Goal: Task Accomplishment & Management: Manage account settings

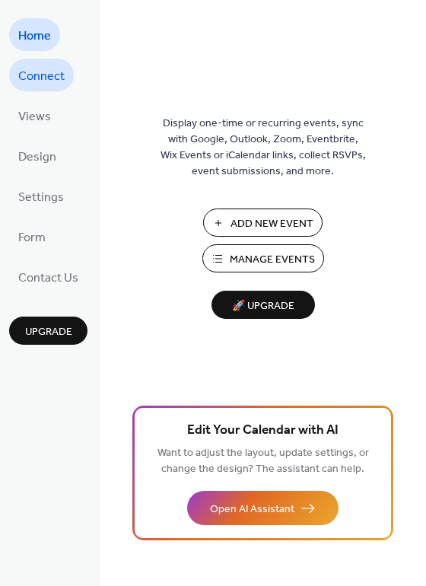
click at [18, 81] on link "Connect" at bounding box center [41, 75] width 65 height 33
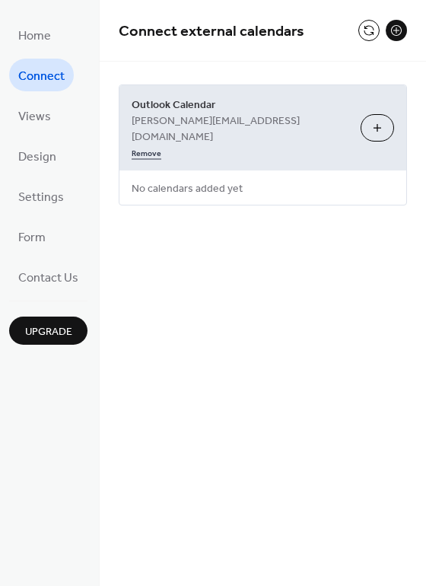
click at [161, 144] on link "Remove" at bounding box center [147, 152] width 30 height 16
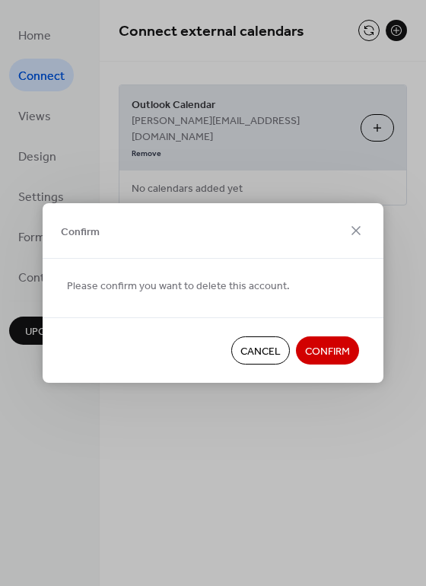
click at [321, 352] on span "Confirm" at bounding box center [327, 352] width 45 height 16
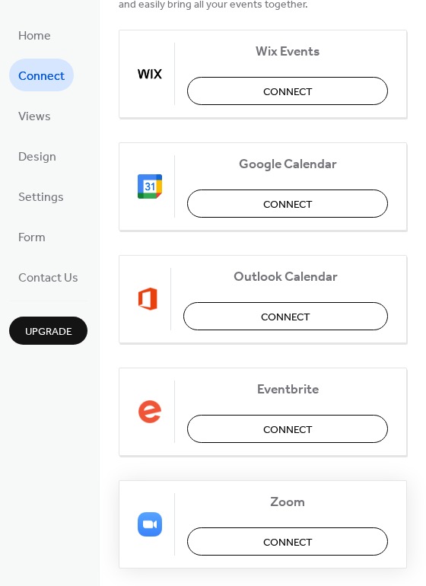
scroll to position [18, 0]
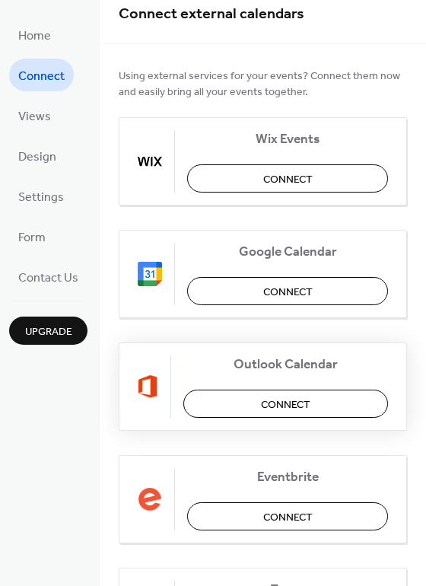
click at [290, 397] on span "Connect" at bounding box center [285, 405] width 49 height 16
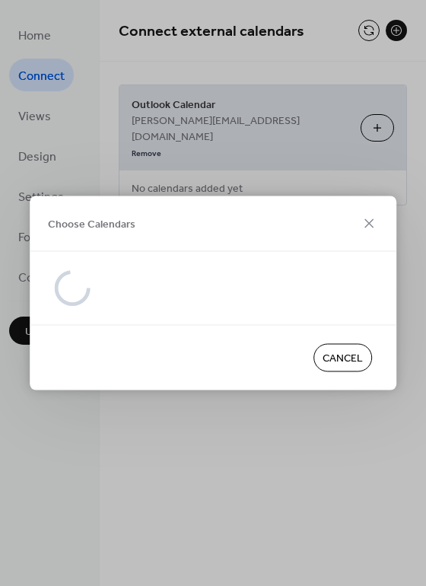
scroll to position [0, 0]
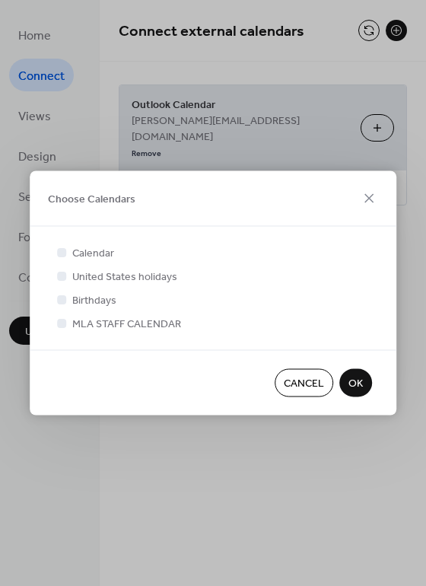
click at [297, 372] on button "Cancel" at bounding box center [304, 383] width 59 height 28
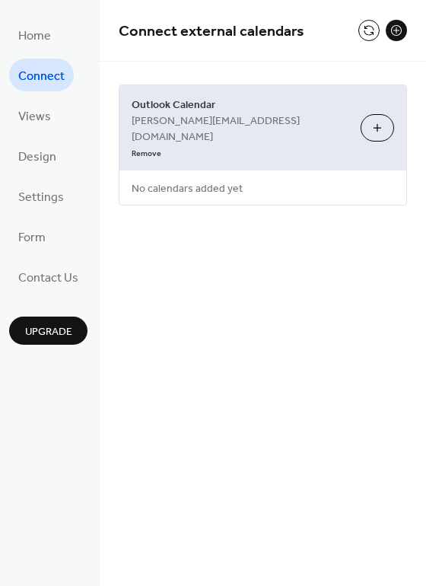
click at [382, 116] on button "Choose Calendars" at bounding box center [377, 127] width 33 height 27
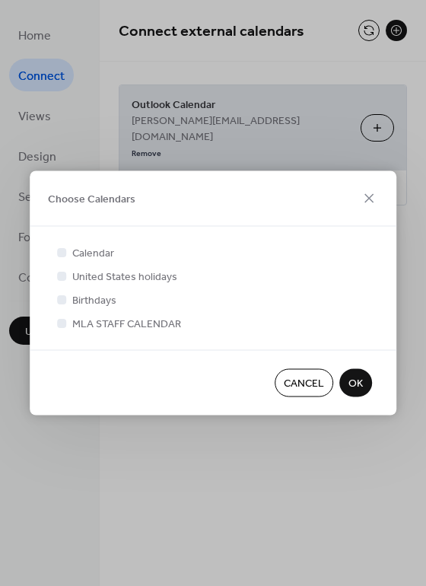
click at [314, 381] on span "Cancel" at bounding box center [304, 384] width 40 height 16
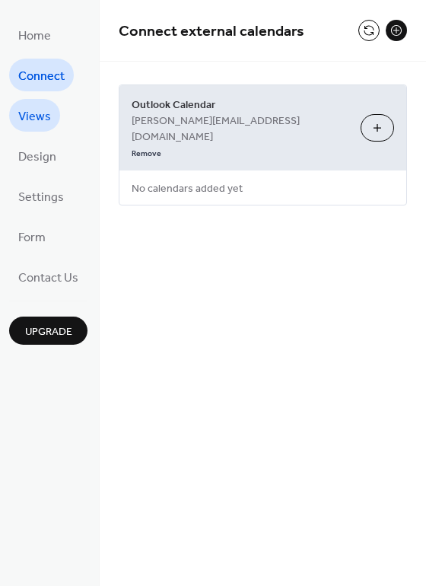
click at [40, 123] on span "Views" at bounding box center [34, 117] width 33 height 24
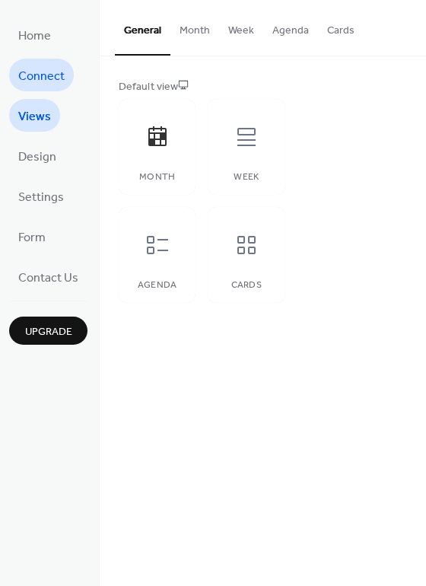
click at [43, 78] on span "Connect" at bounding box center [41, 77] width 46 height 24
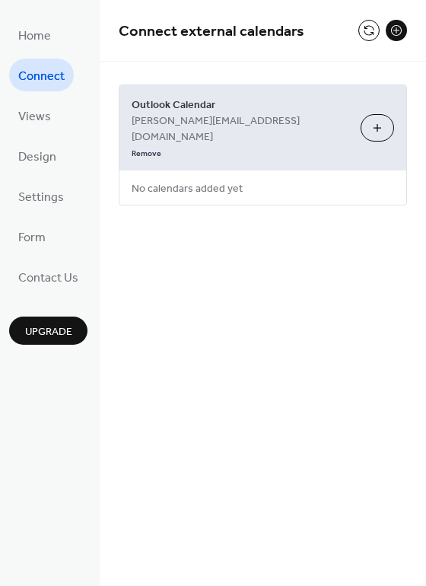
click at [398, 35] on button at bounding box center [396, 30] width 21 height 21
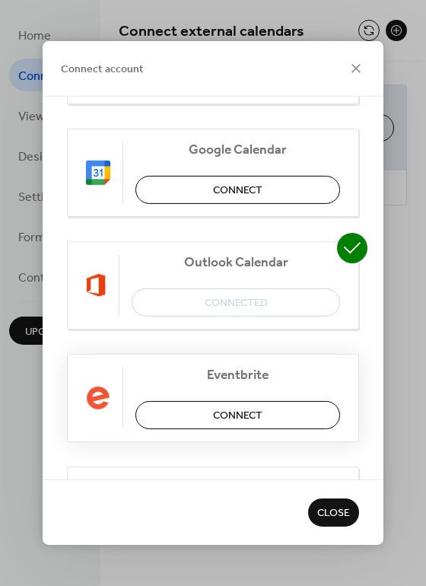
scroll to position [152, 0]
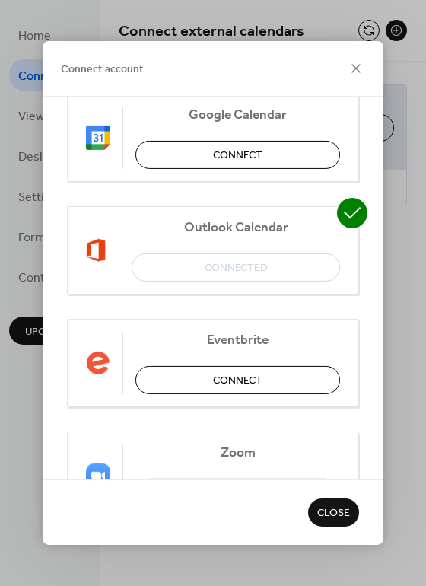
click at [233, 272] on div "Outlook Calendar Connected" at bounding box center [213, 250] width 292 height 88
click at [349, 520] on span "Close" at bounding box center [333, 514] width 33 height 16
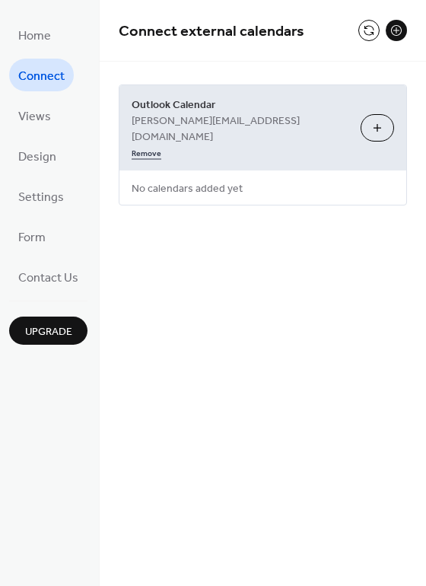
click at [161, 144] on link "Remove" at bounding box center [147, 152] width 30 height 16
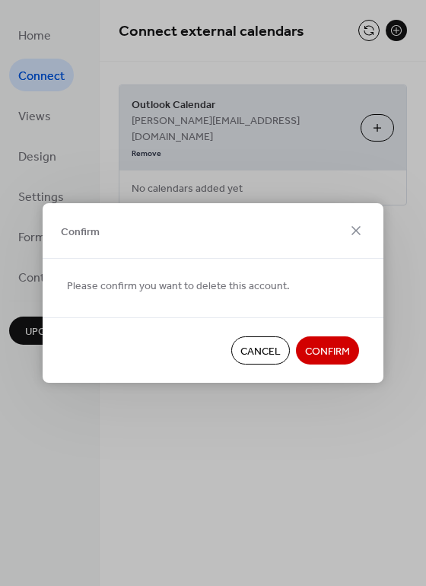
click at [321, 349] on span "Confirm" at bounding box center [327, 352] width 45 height 16
